Goal: Information Seeking & Learning: Learn about a topic

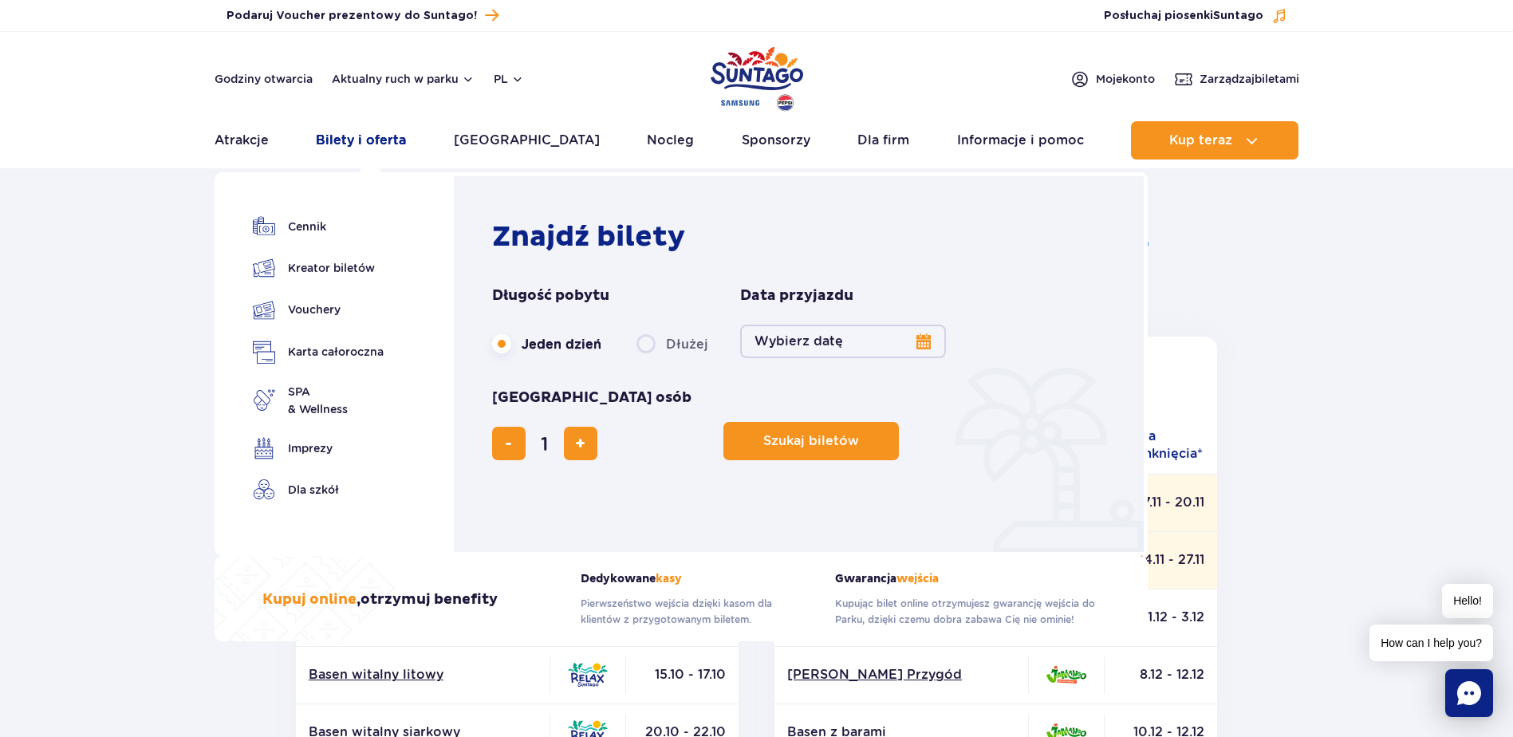
click at [365, 136] on link "Bilety i oferta" at bounding box center [361, 140] width 90 height 38
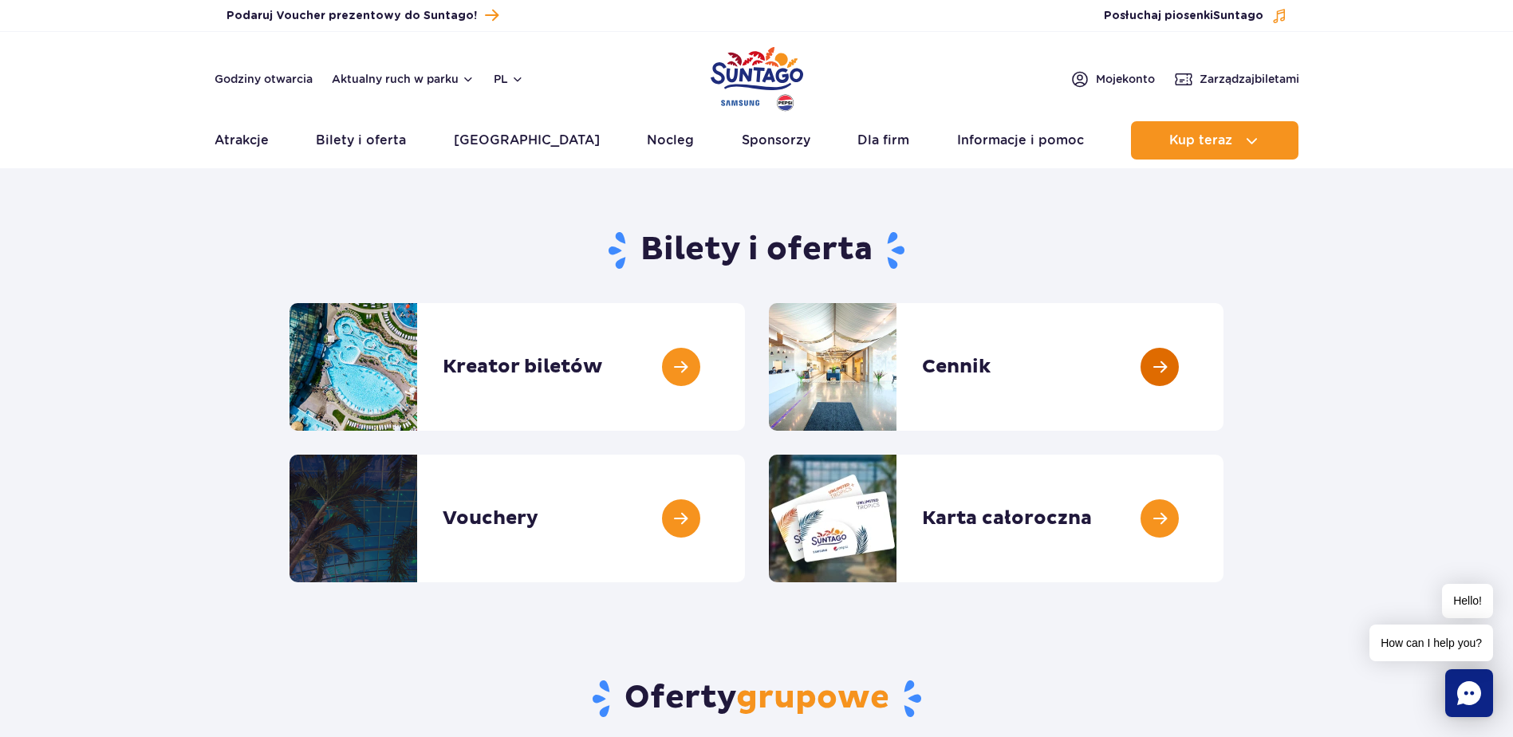
click at [1223, 367] on link at bounding box center [1223, 367] width 0 height 128
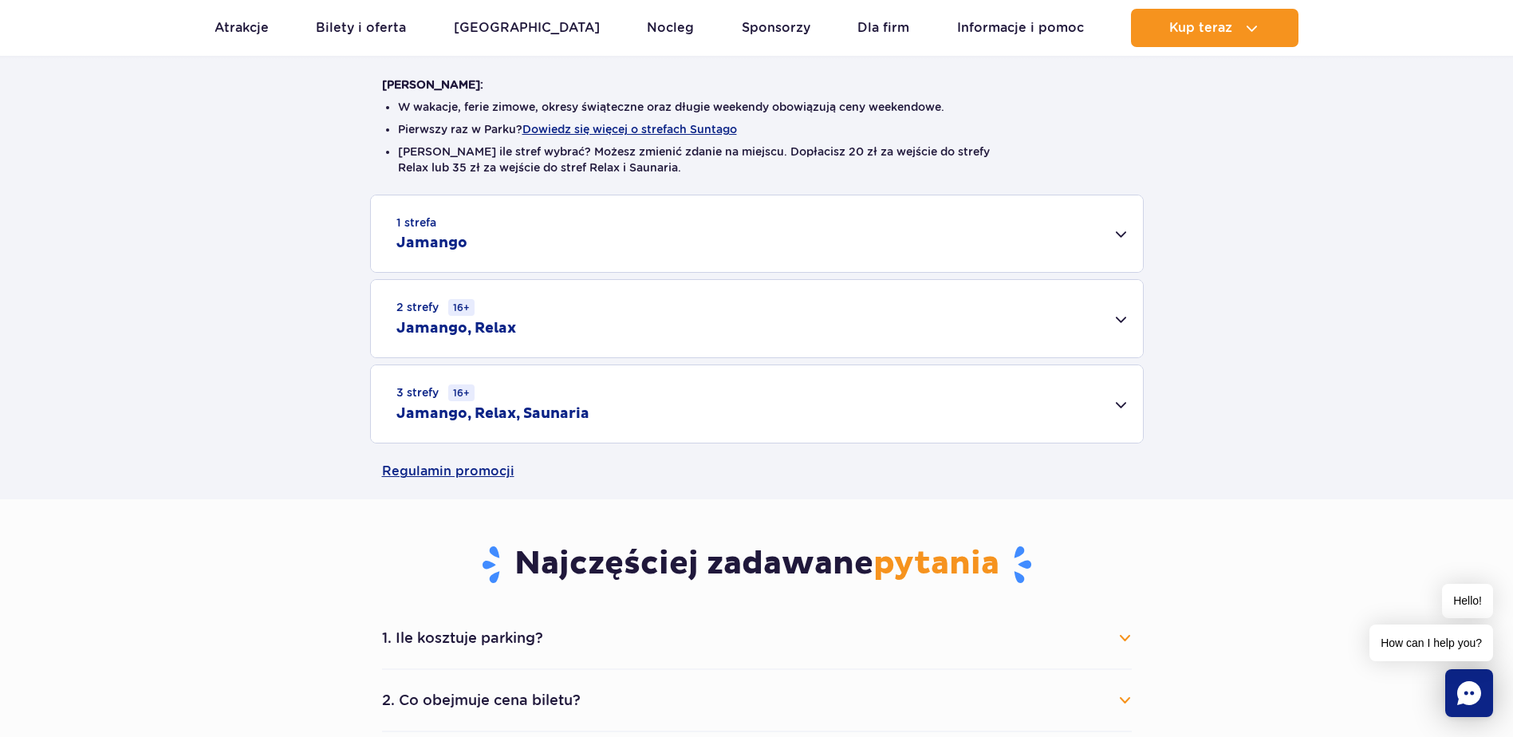
scroll to position [399, 0]
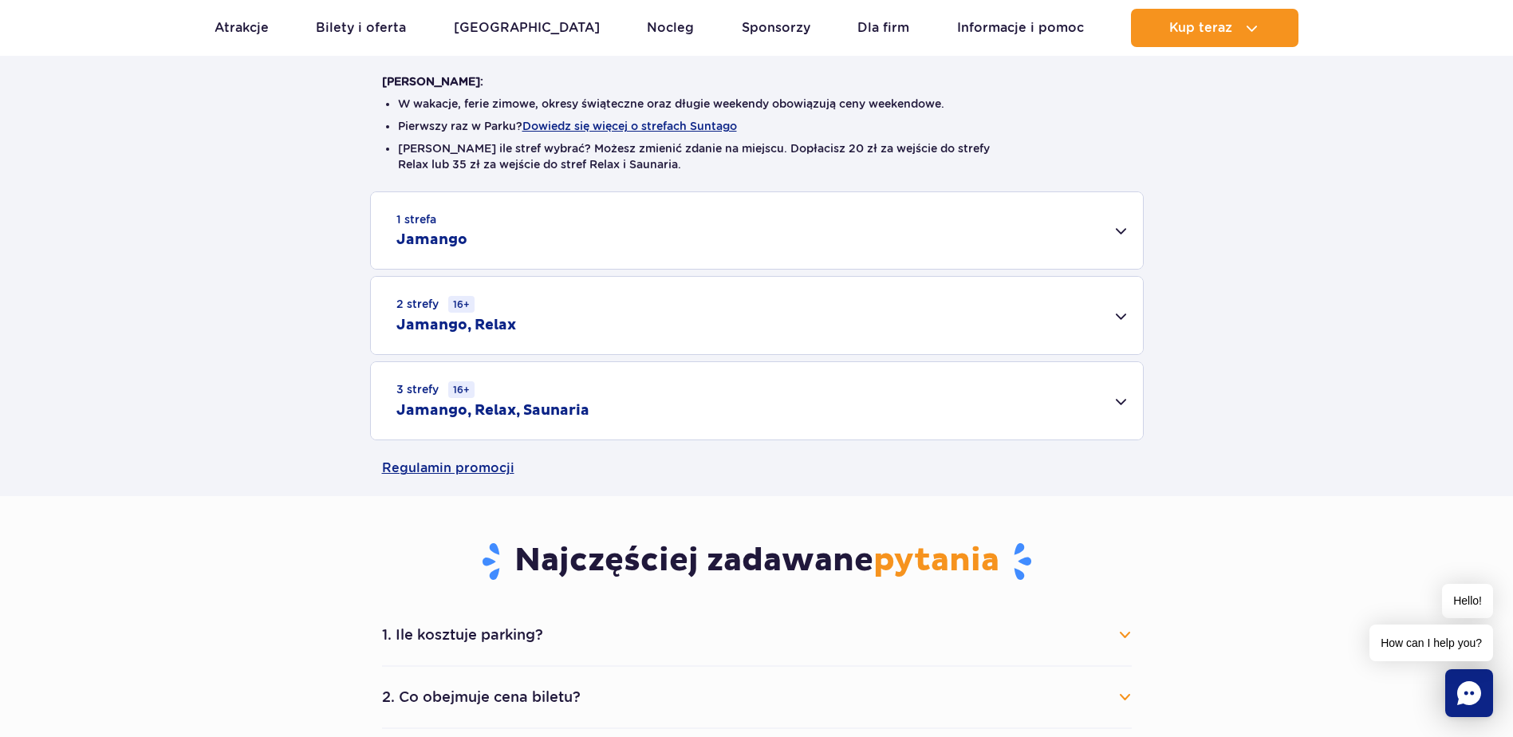
click at [1122, 402] on div "3 strefy 16+ Jamango, Relax, Saunaria" at bounding box center [757, 400] width 772 height 77
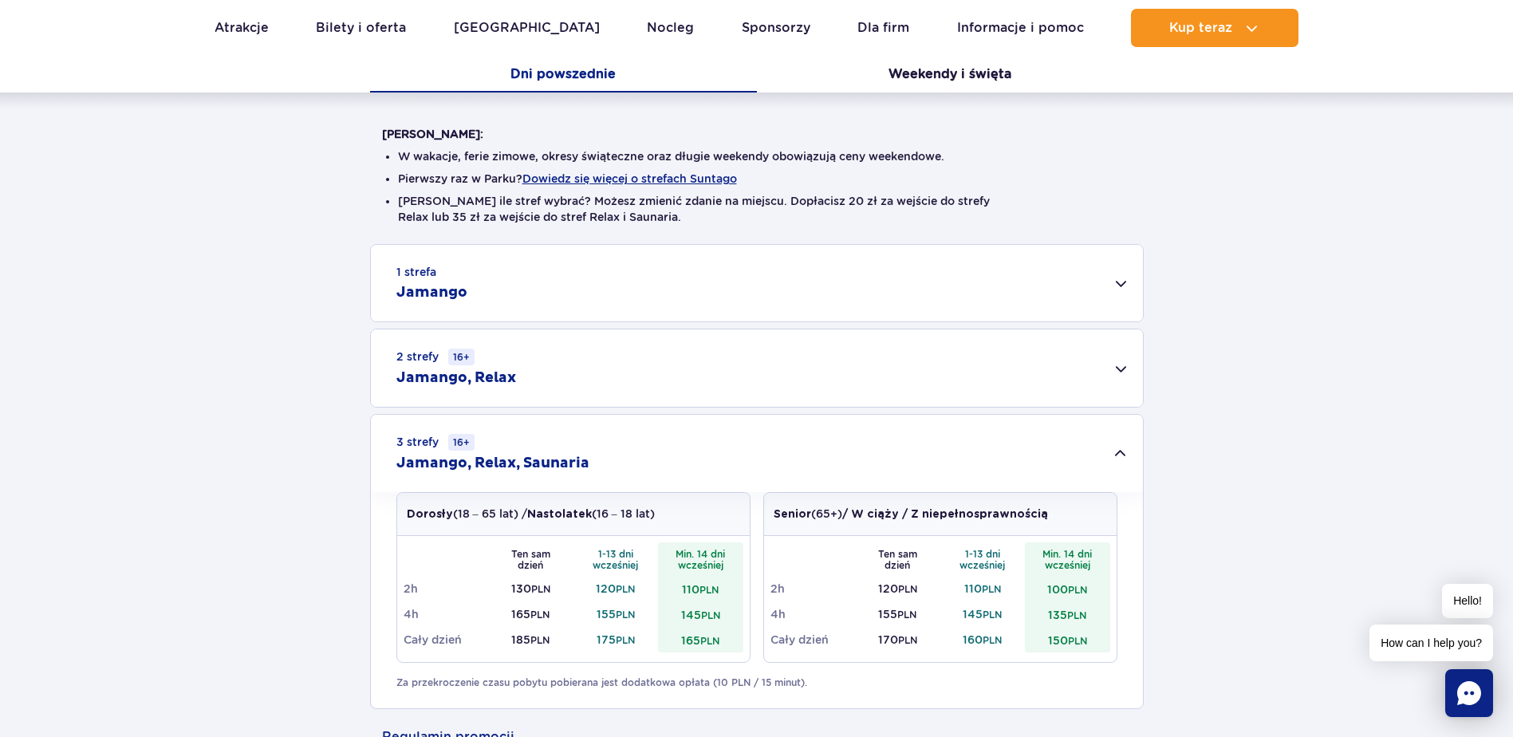
scroll to position [319, 0]
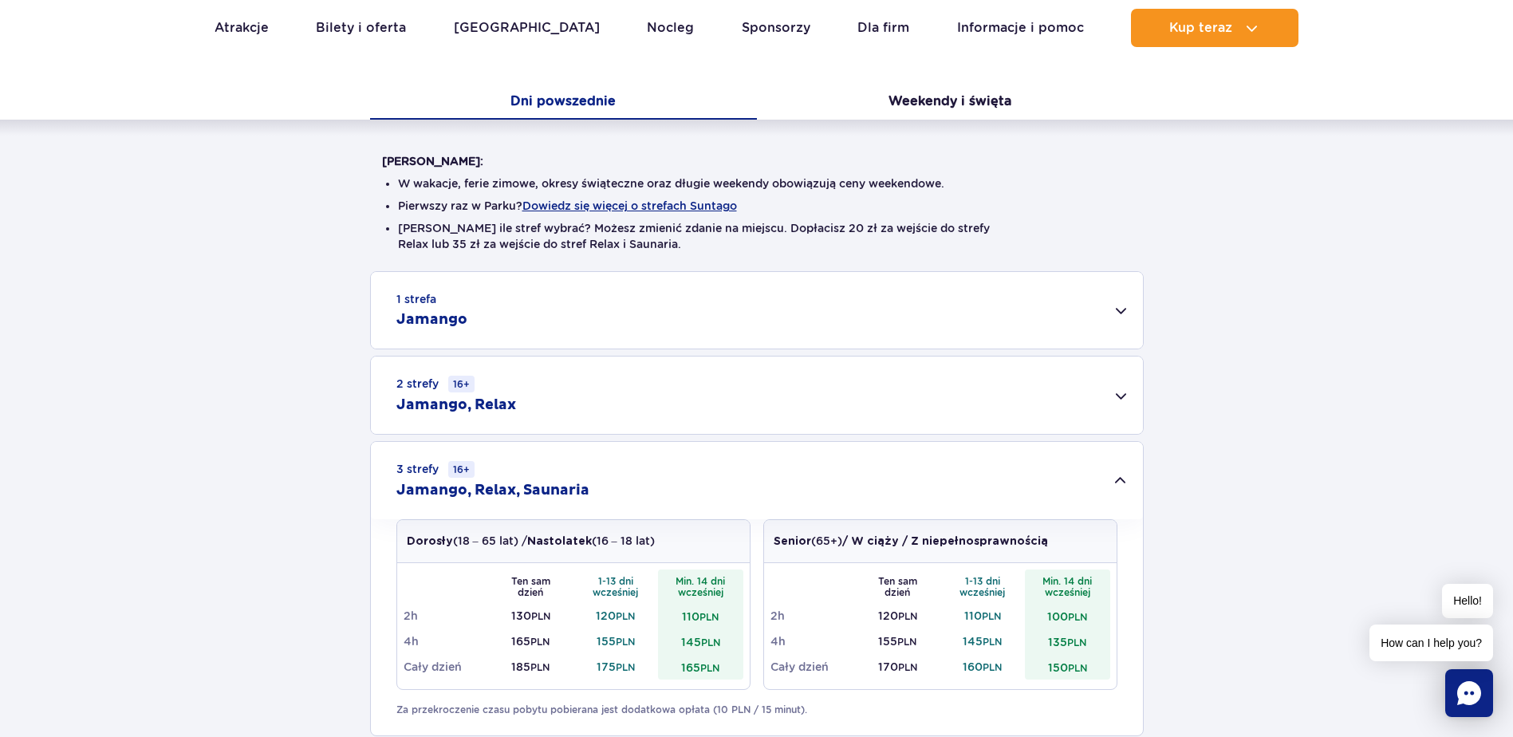
click at [1126, 313] on div "1 strefa Jamango" at bounding box center [757, 310] width 772 height 77
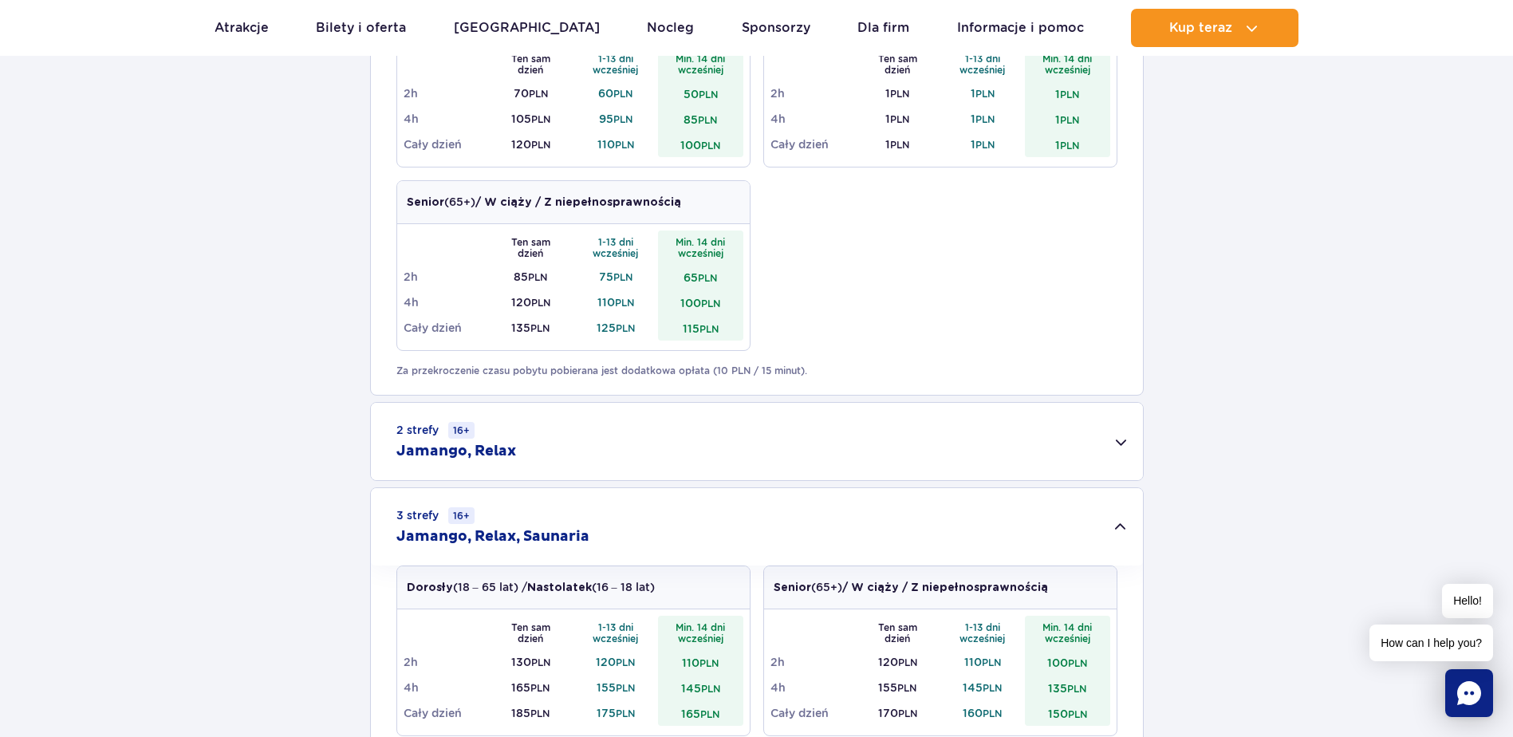
scroll to position [957, 0]
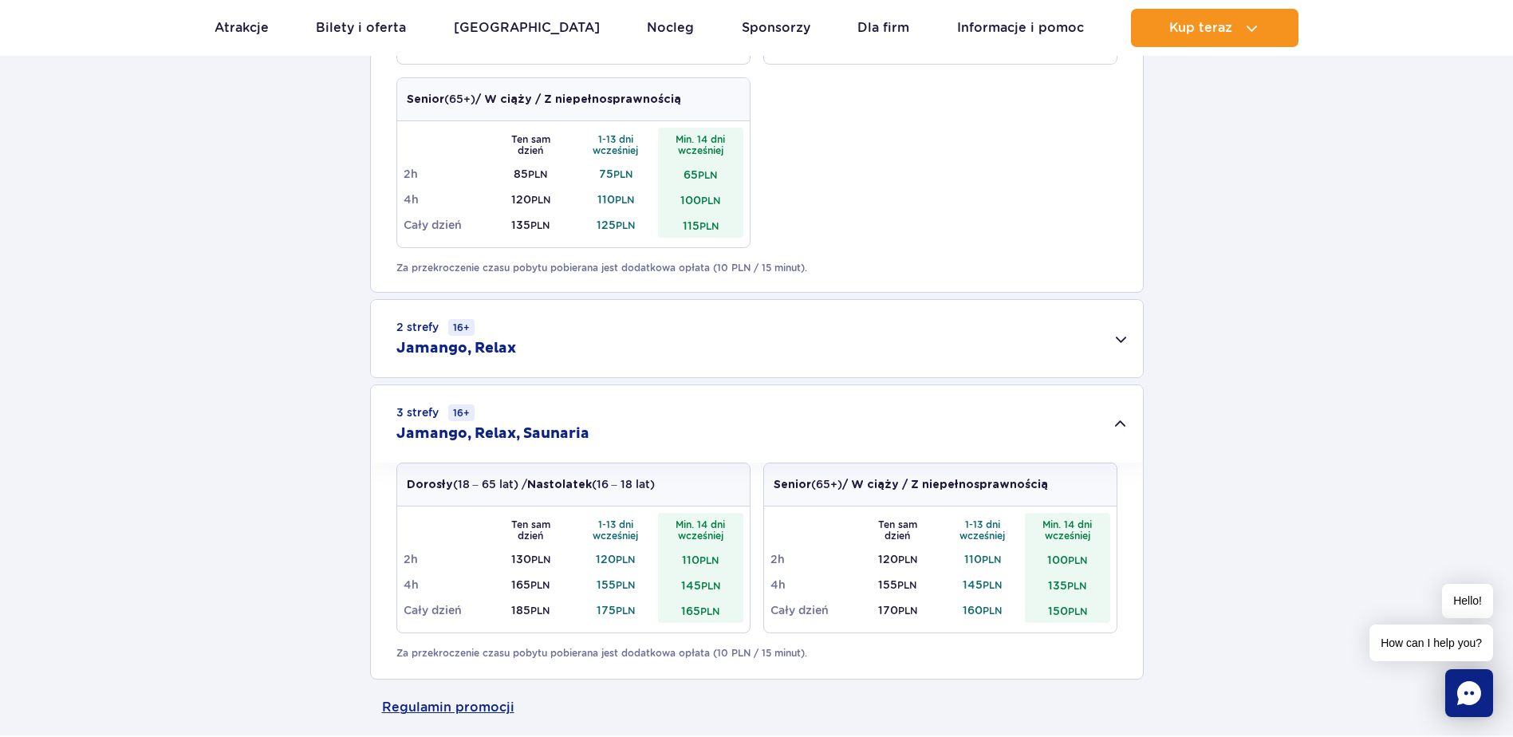
click at [1122, 337] on div "2 strefy 16+ Jamango, Relax" at bounding box center [757, 338] width 772 height 77
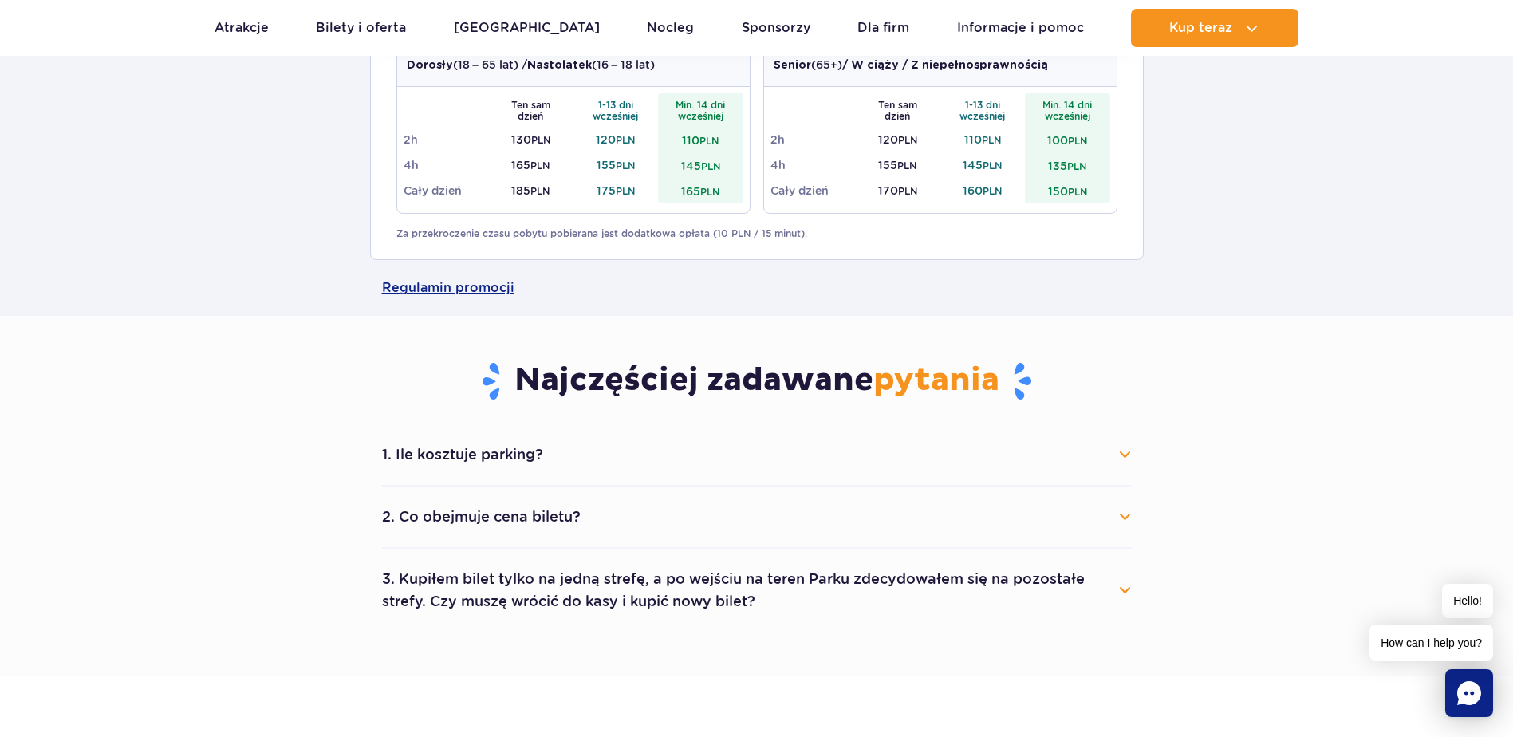
scroll to position [1595, 0]
